Goal: Task Accomplishment & Management: Use online tool/utility

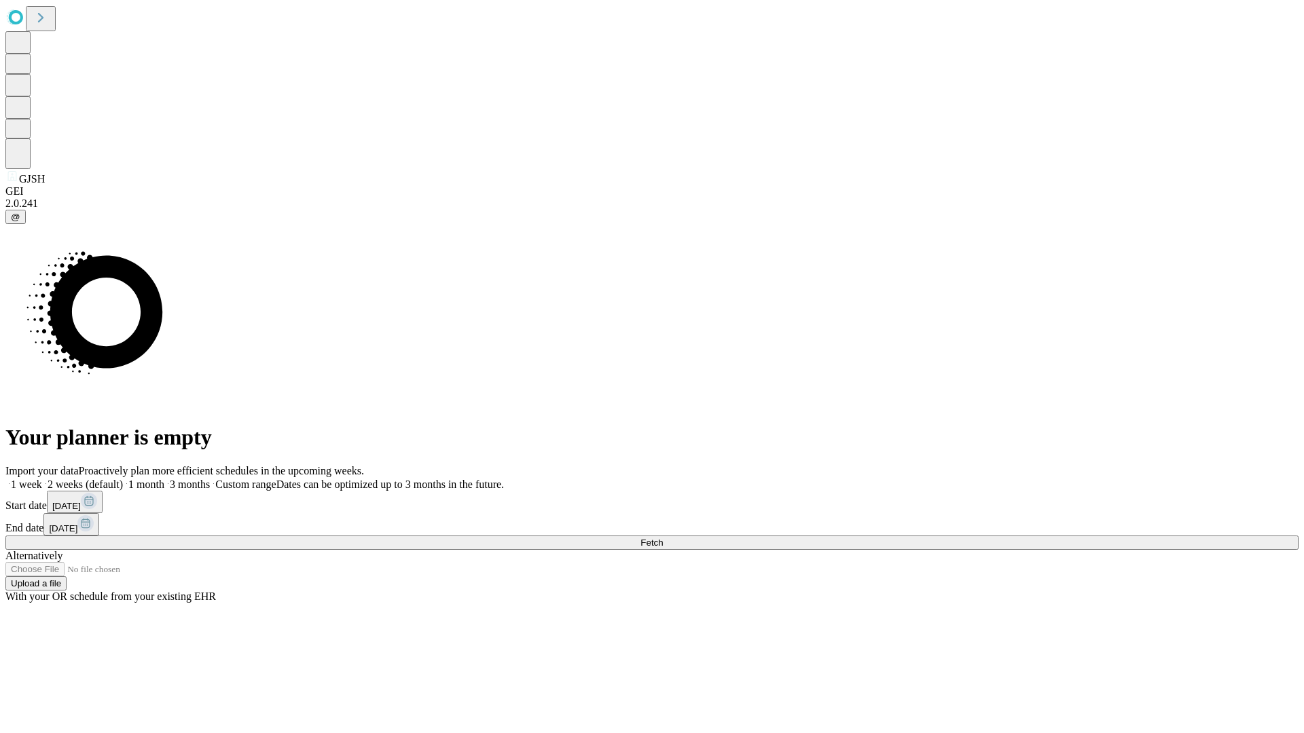
click at [663, 538] on span "Fetch" at bounding box center [651, 543] width 22 height 10
